Goal: Check status: Check status

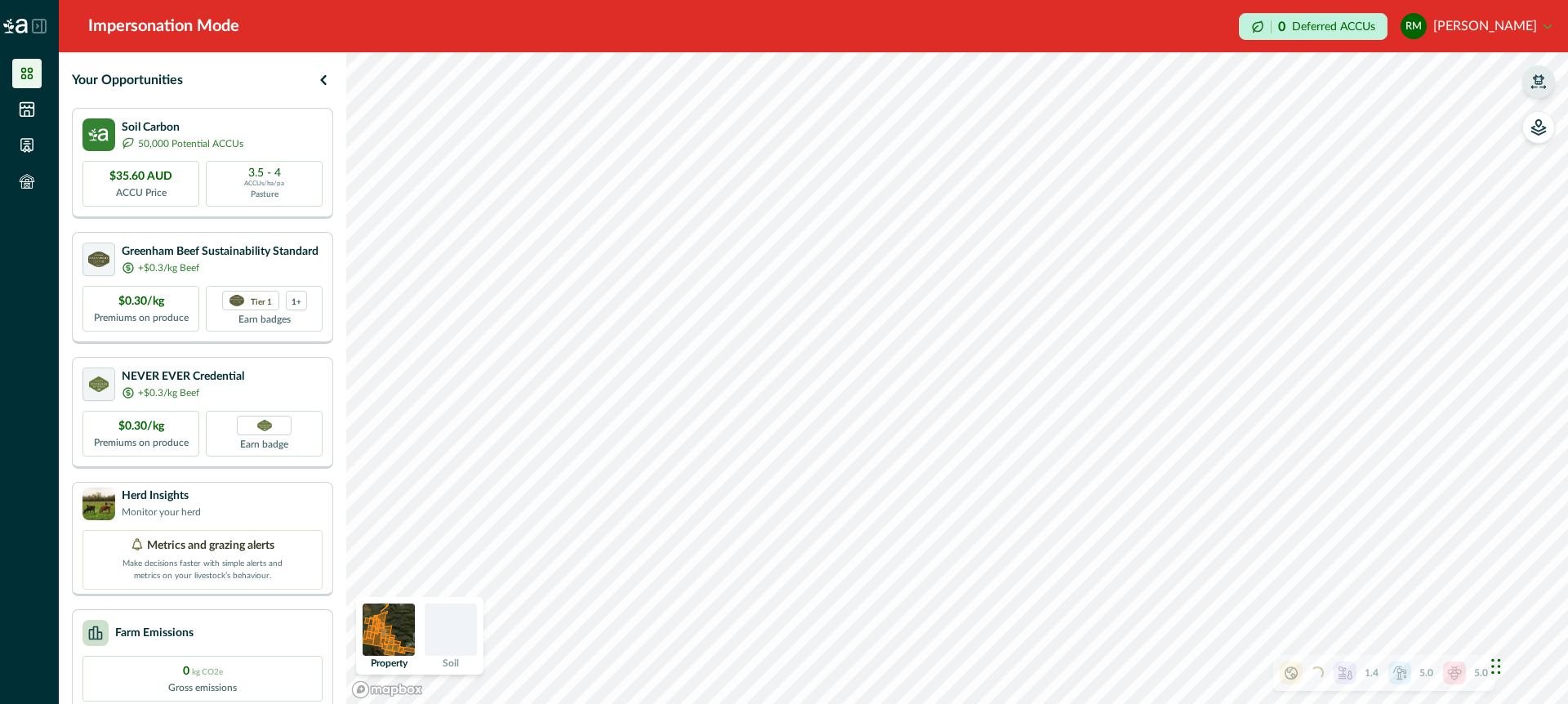
click at [1539, 75] on icon "button" at bounding box center [1538, 81] width 17 height 17
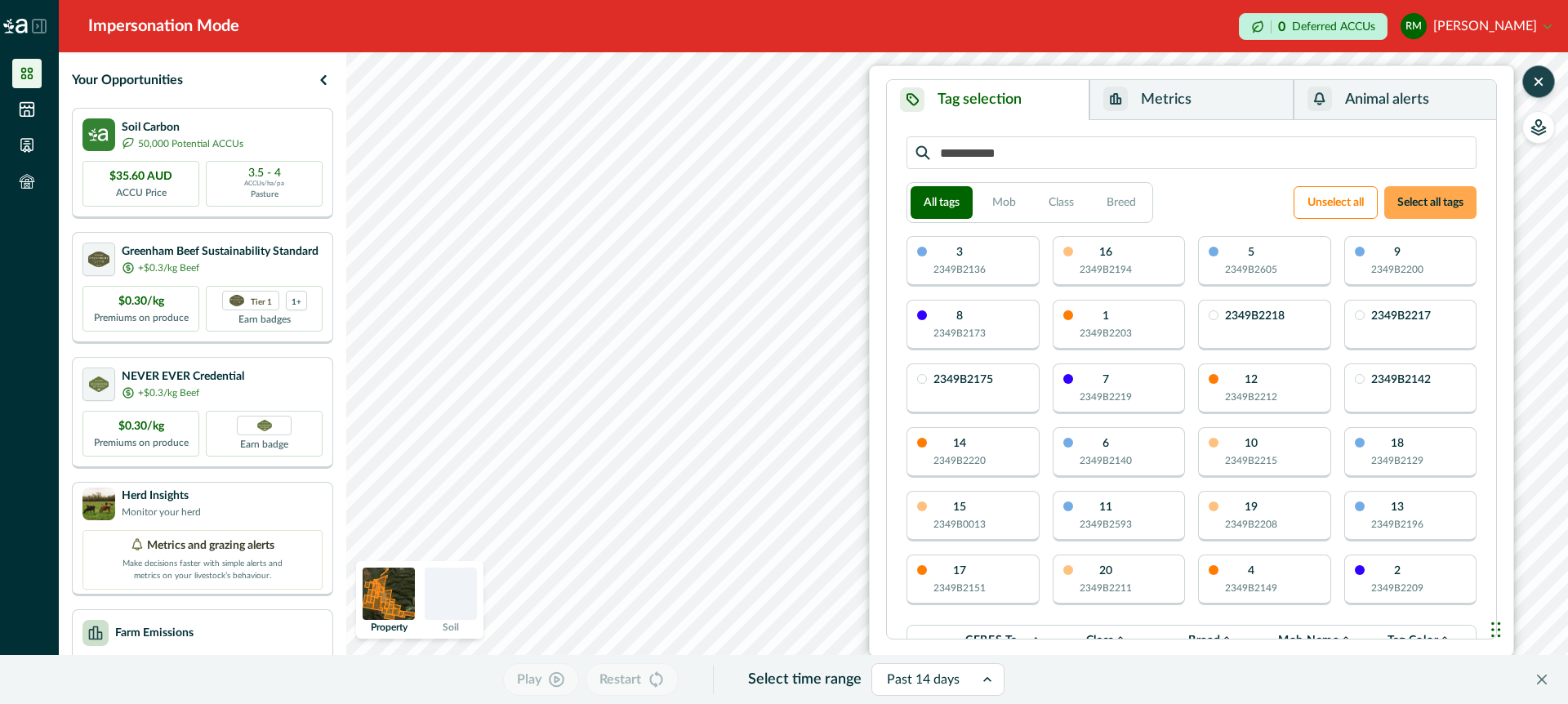
click at [1416, 208] on button "Select all tags" at bounding box center [1430, 202] width 92 height 33
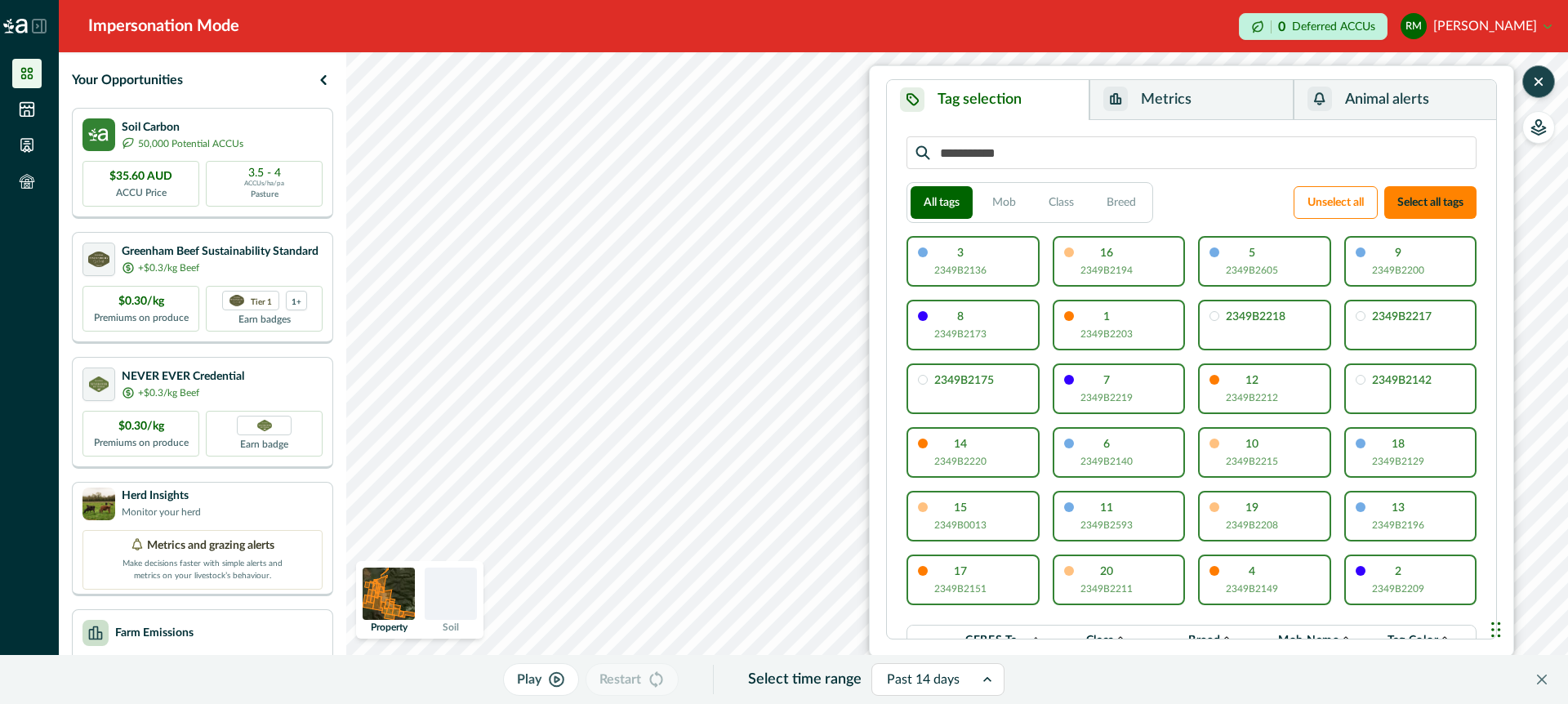
click at [1539, 82] on icon "button" at bounding box center [1538, 81] width 7 height 7
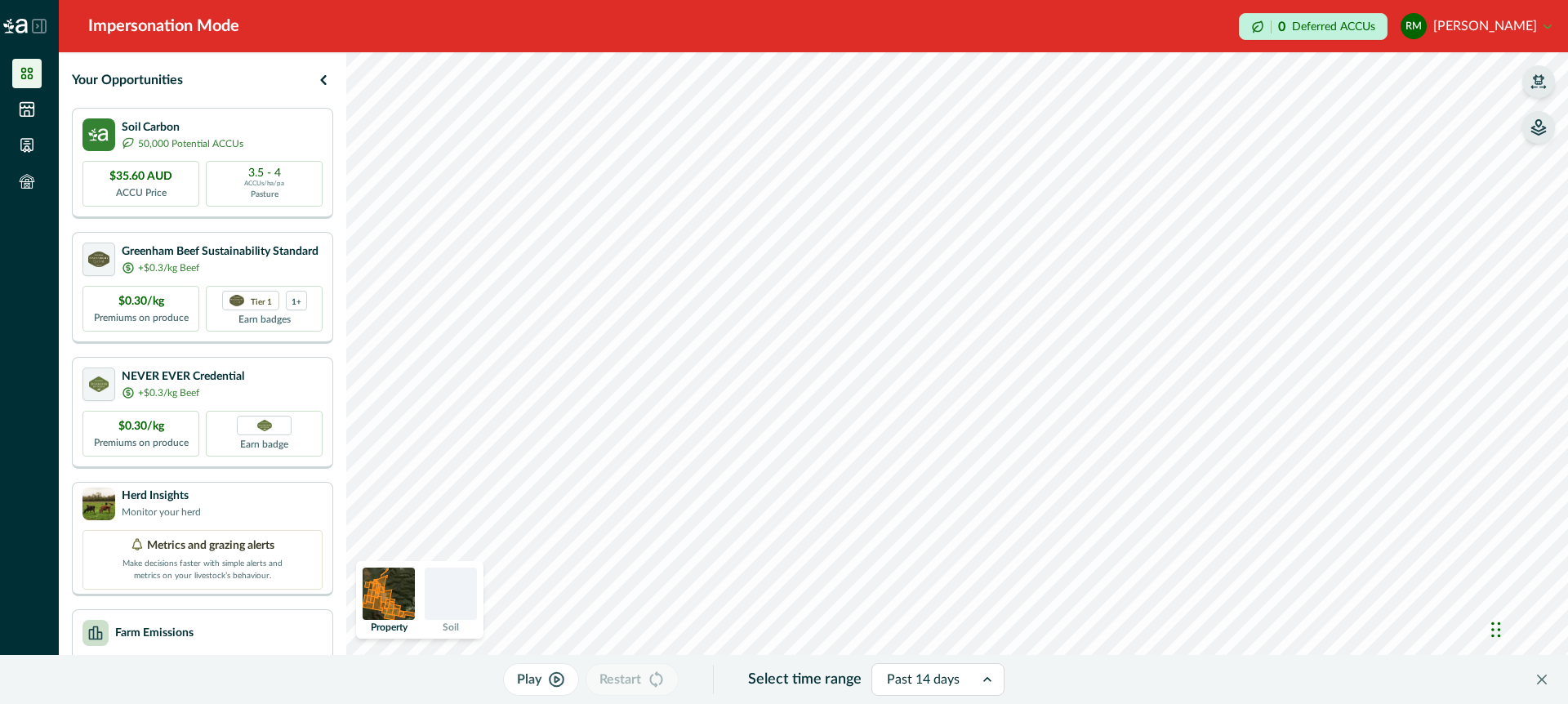
click at [1536, 125] on icon "button" at bounding box center [1539, 123] width 6 height 7
click at [1330, 136] on icon "button" at bounding box center [1333, 139] width 17 height 17
